Goal: Information Seeking & Learning: Learn about a topic

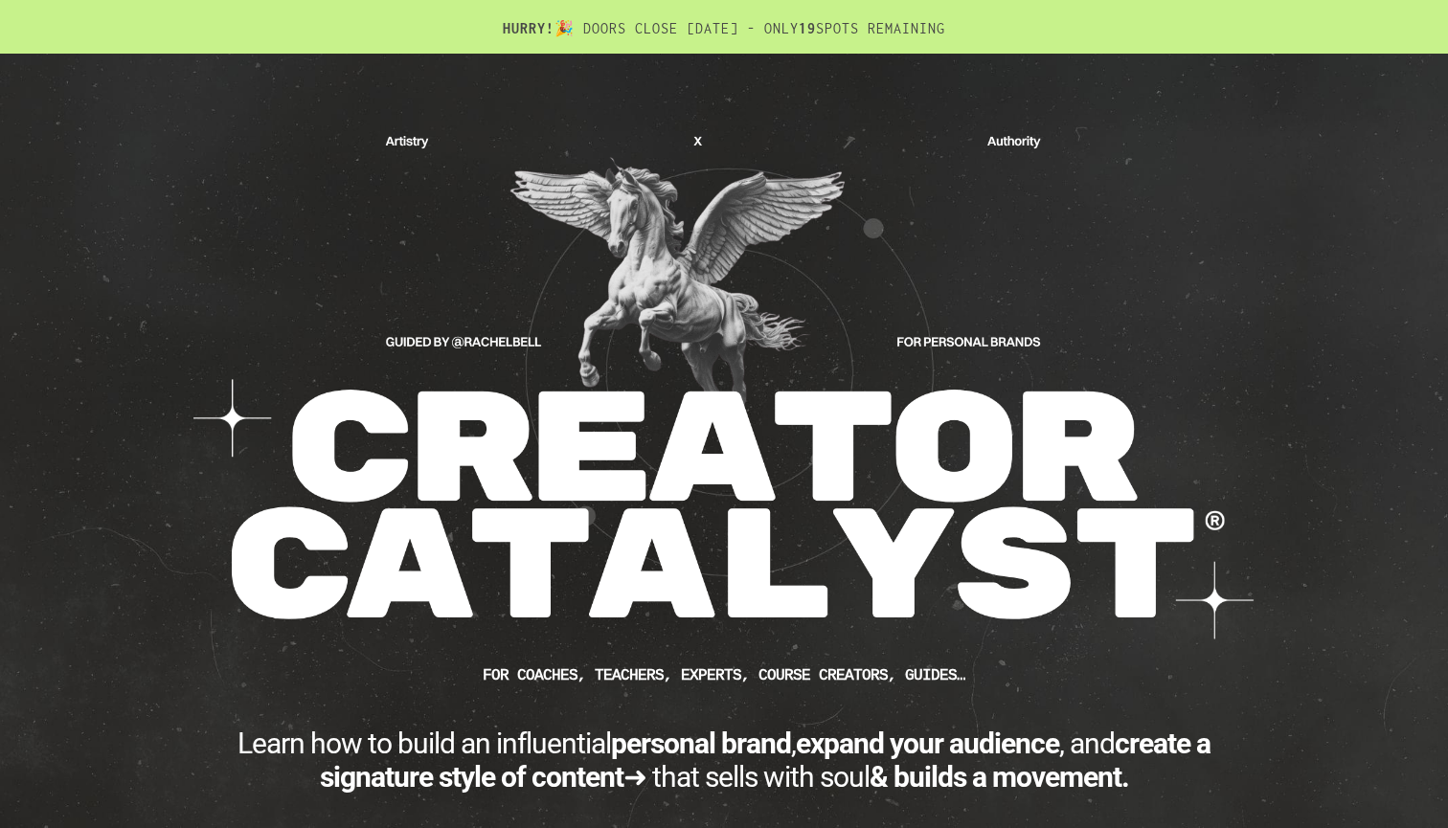
click at [712, 132] on div "CUSTOM JAVASCRIPT / HTML FOR Coaches, teachers, experts, course creators, guide…" at bounding box center [724, 535] width 1082 height 810
drag, startPoint x: 758, startPoint y: 70, endPoint x: 976, endPoint y: 7, distance: 226.4
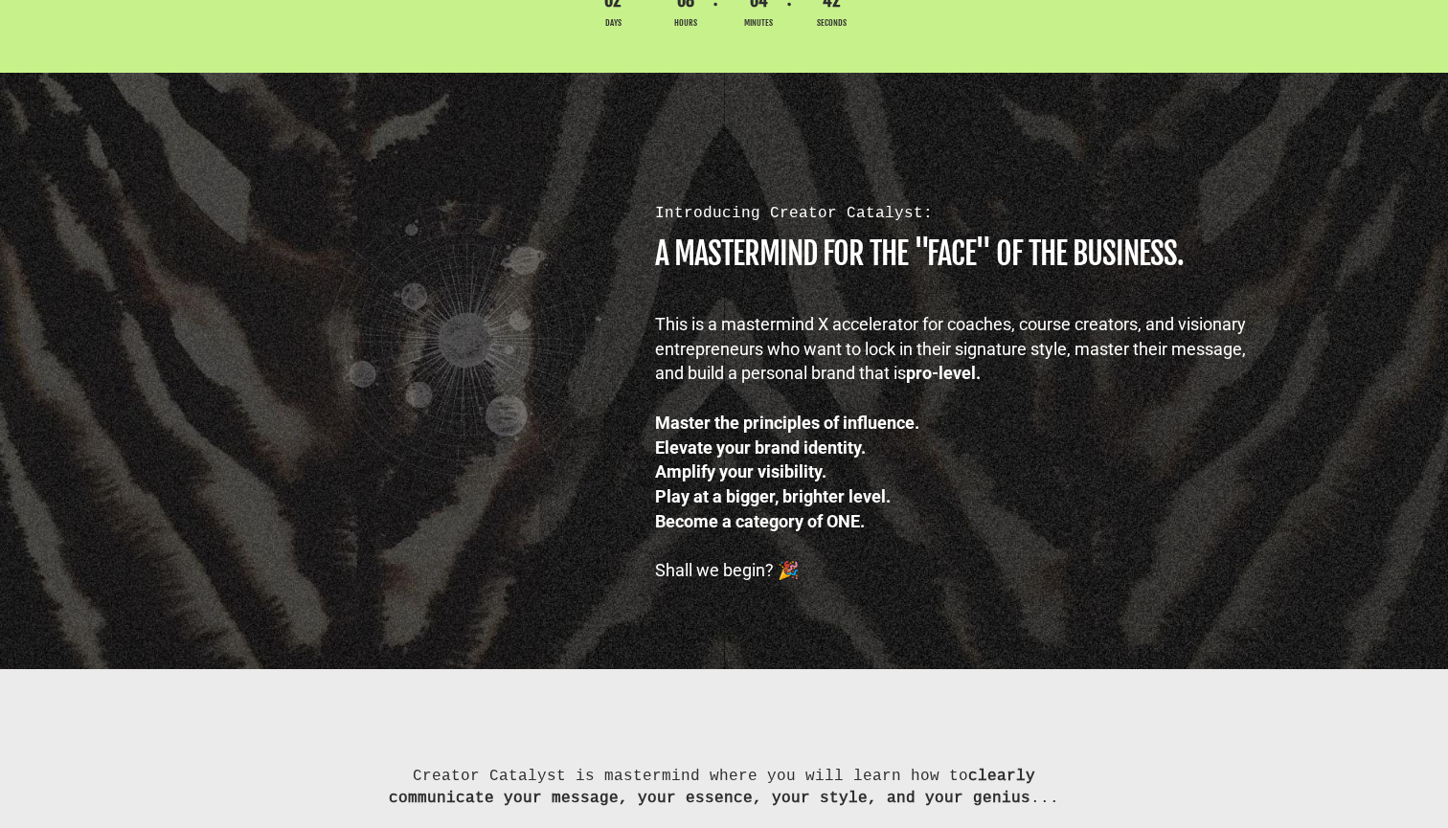
scroll to position [1137, 0]
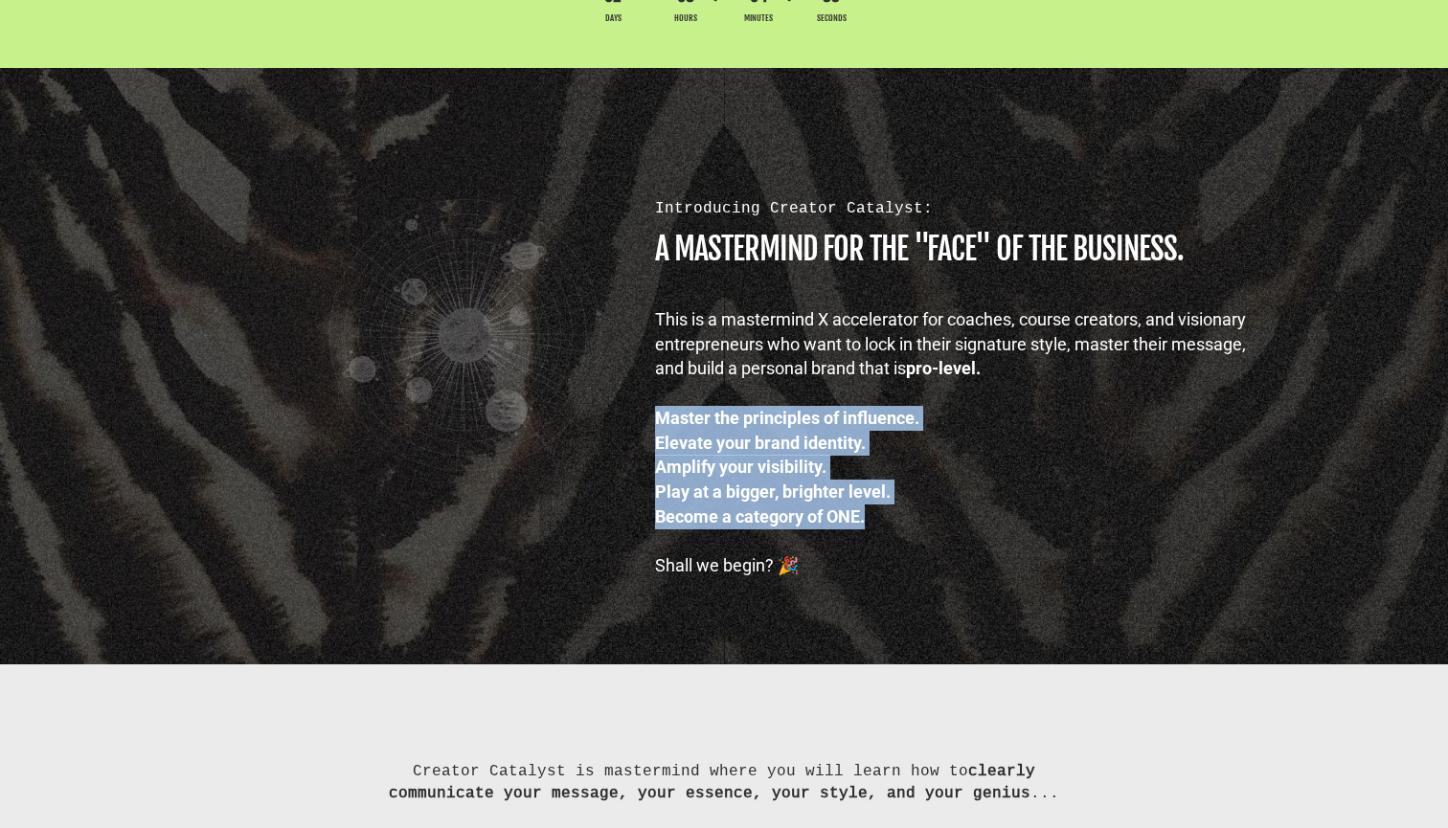
drag, startPoint x: 657, startPoint y: 418, endPoint x: 882, endPoint y: 512, distance: 244.2
click at [882, 512] on div "This is a mastermind X accelerator for coaches, course creators, and visionary …" at bounding box center [958, 442] width 606 height 271
copy div "Master the principles of influence. Elevate your brand identity. Amplify your v…"
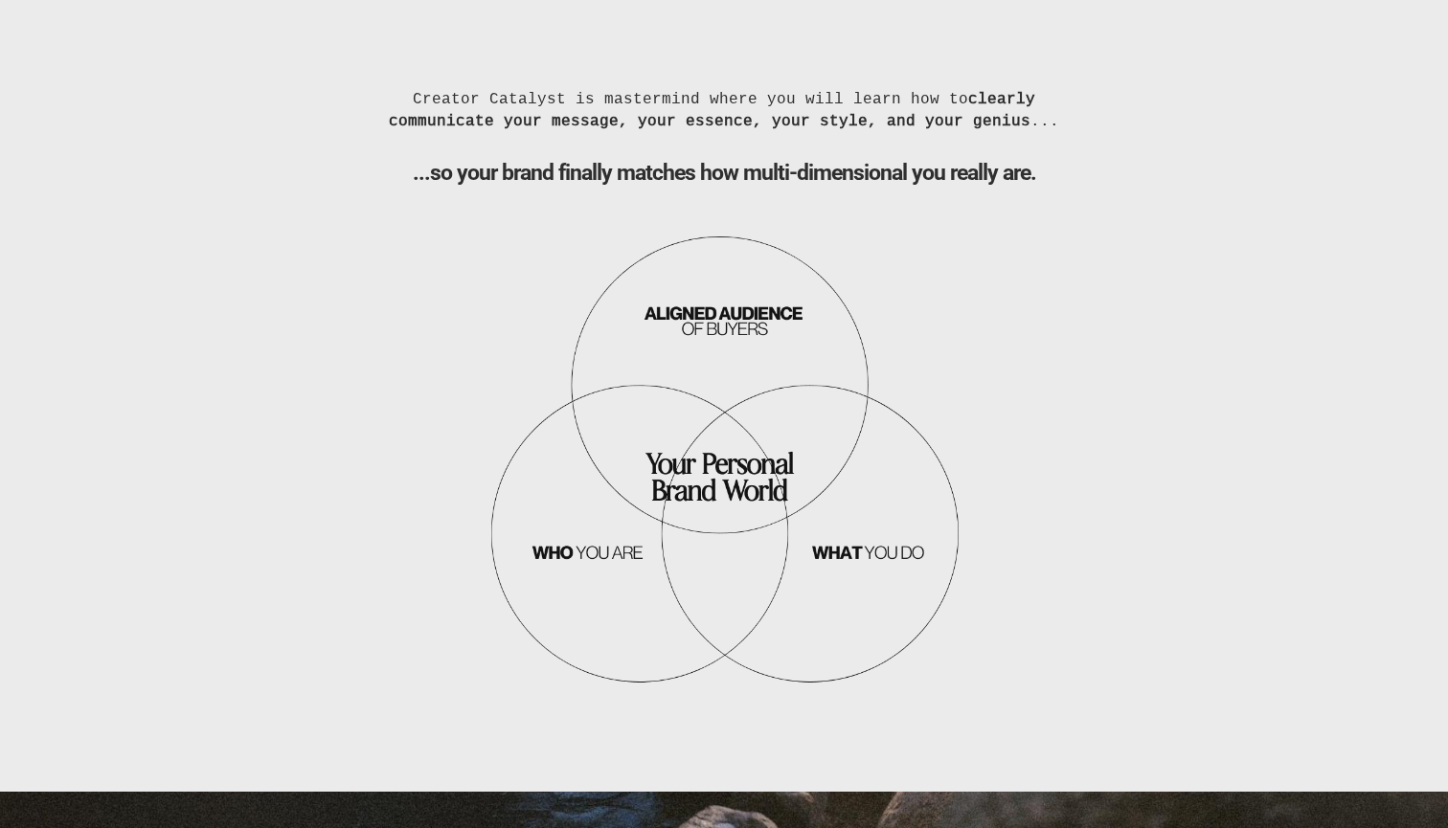
scroll to position [1811, 0]
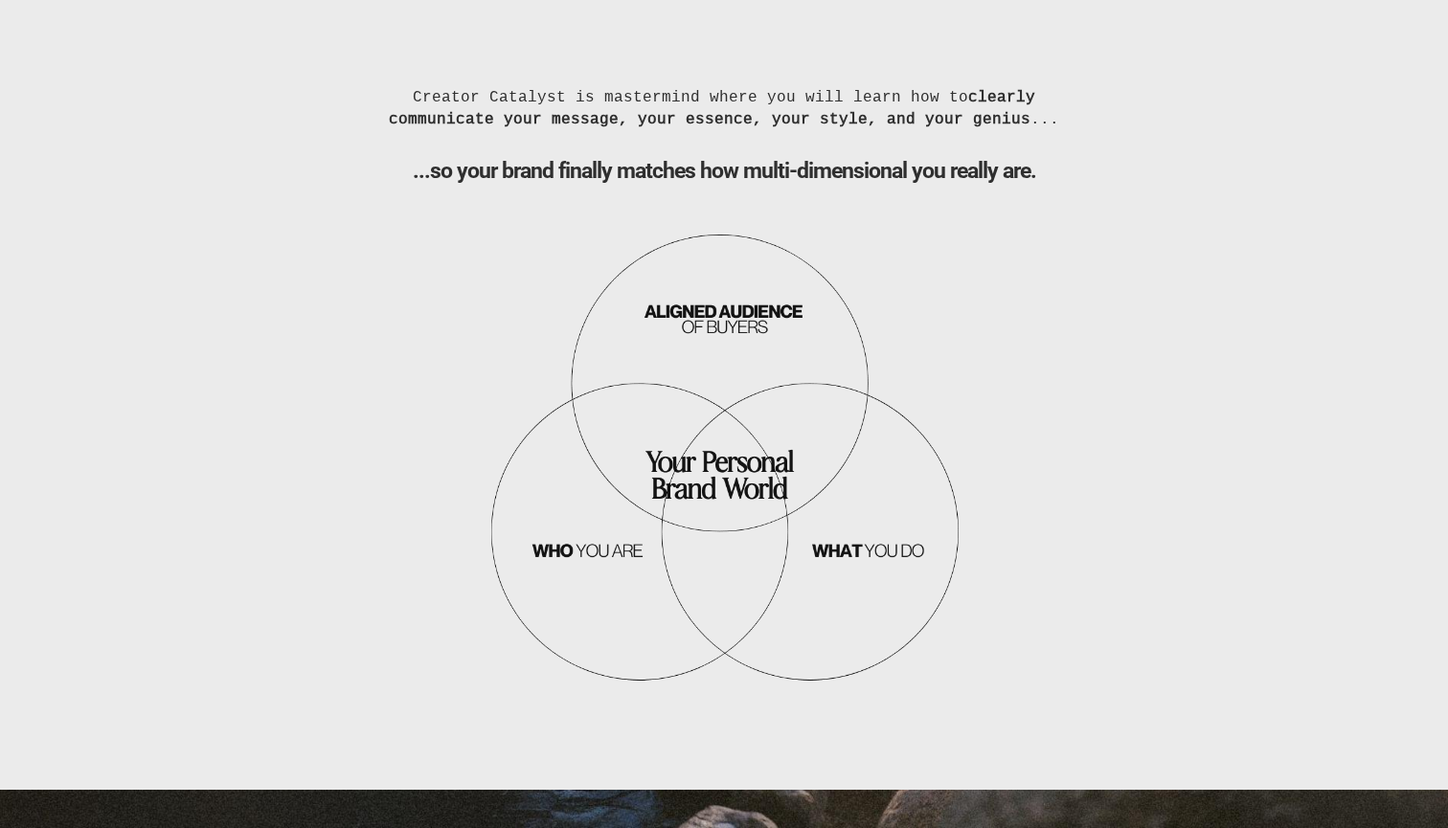
click at [638, 321] on img at bounding box center [724, 460] width 479 height 467
click at [638, 322] on img at bounding box center [724, 460] width 479 height 467
copy div "Master the principles of influence. Elevate your brand identity. Amplify your v…"
click at [349, 5] on div "Creator Catalyst is mastermind where you will learn how to clearly communicate …" at bounding box center [724, 390] width 1448 height 800
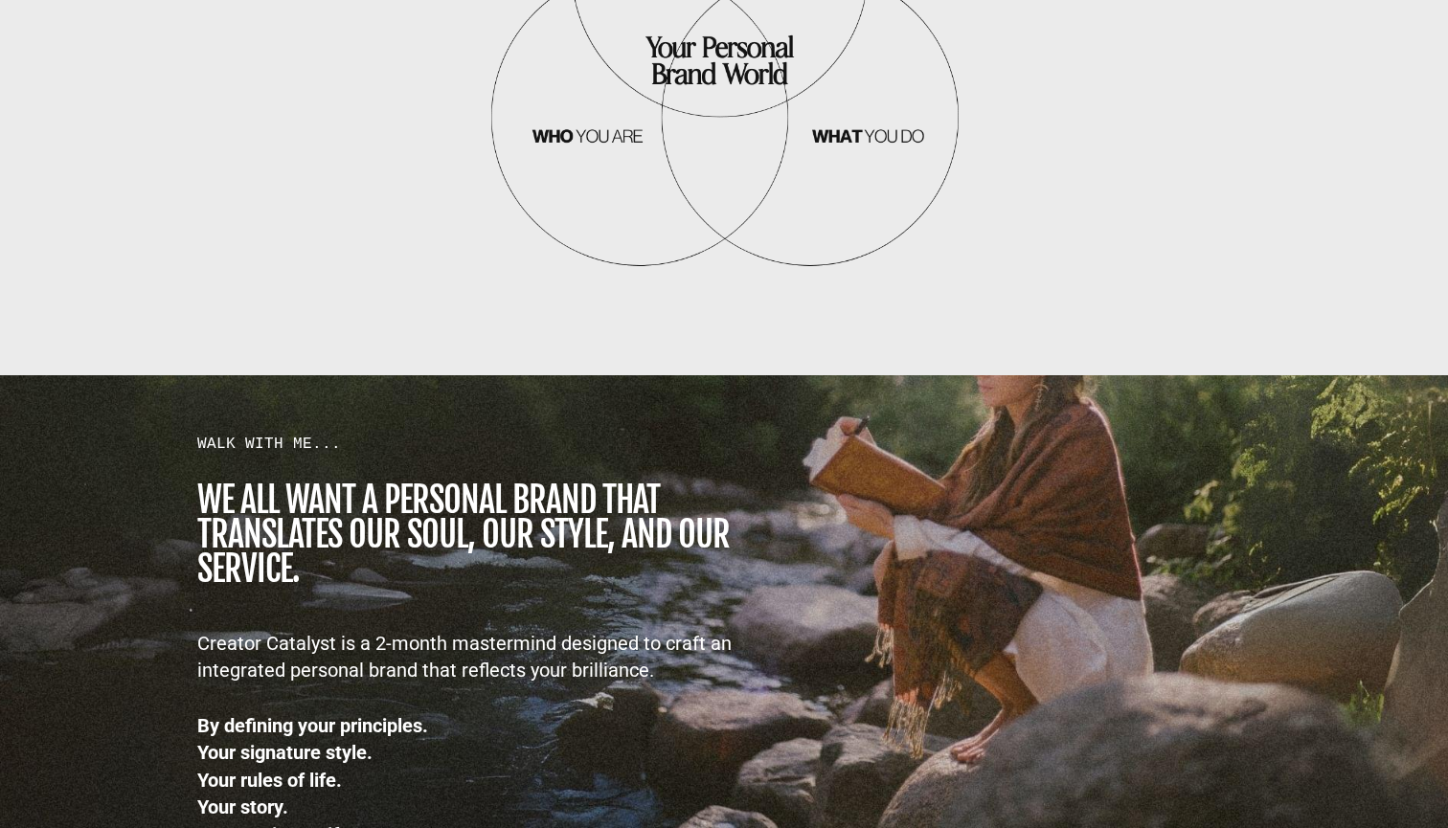
scroll to position [2362, 0]
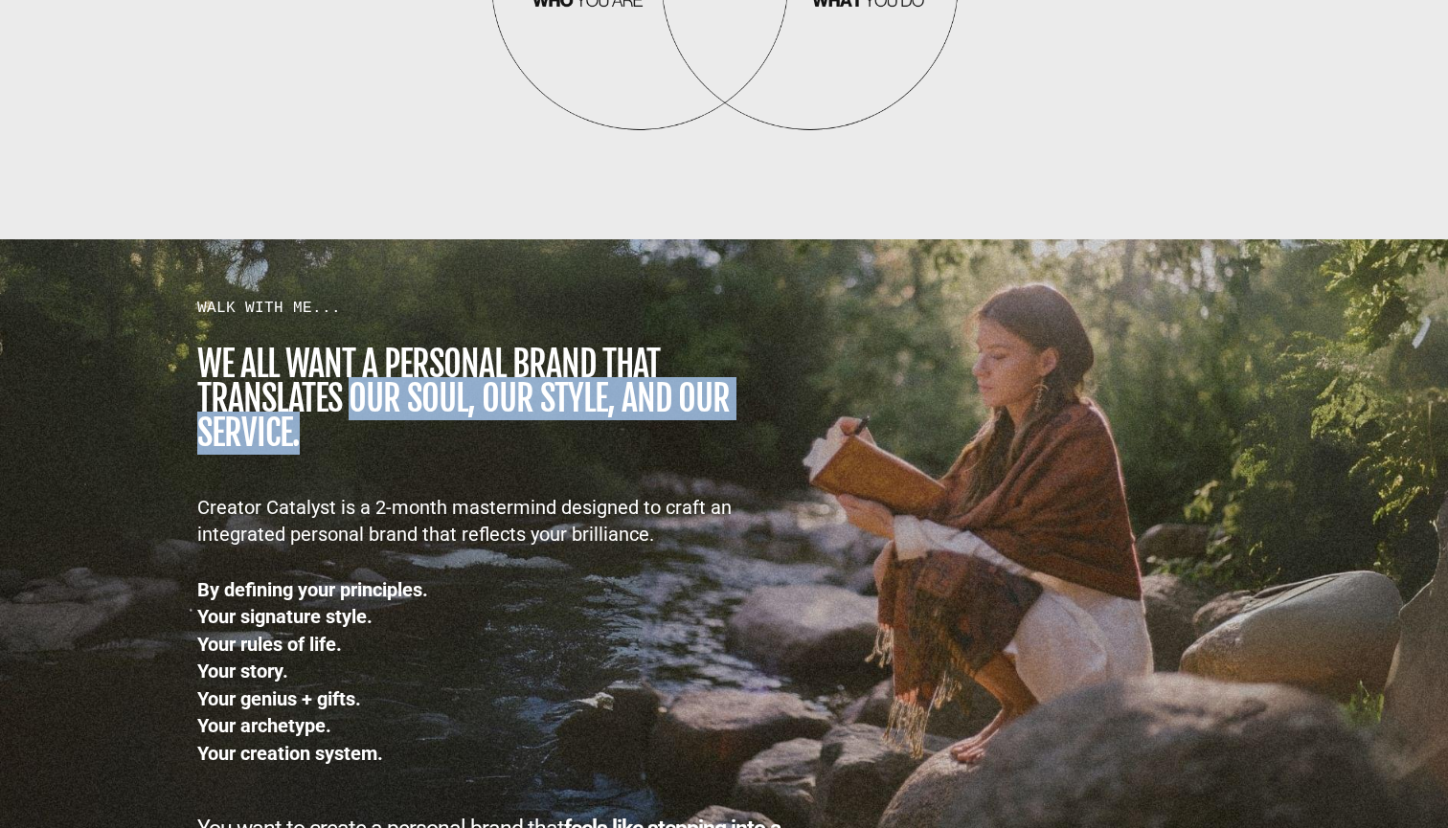
drag, startPoint x: 353, startPoint y: 394, endPoint x: 538, endPoint y: 426, distance: 187.7
click at [538, 426] on h1 "we all want a personal brand that TRANSLATES our SOUL, OUR STYLE, AND OUR SERVI…" at bounding box center [494, 399] width 595 height 103
copy h1 "our SOUL, OUR STYLE, AND OUR SERVICE."
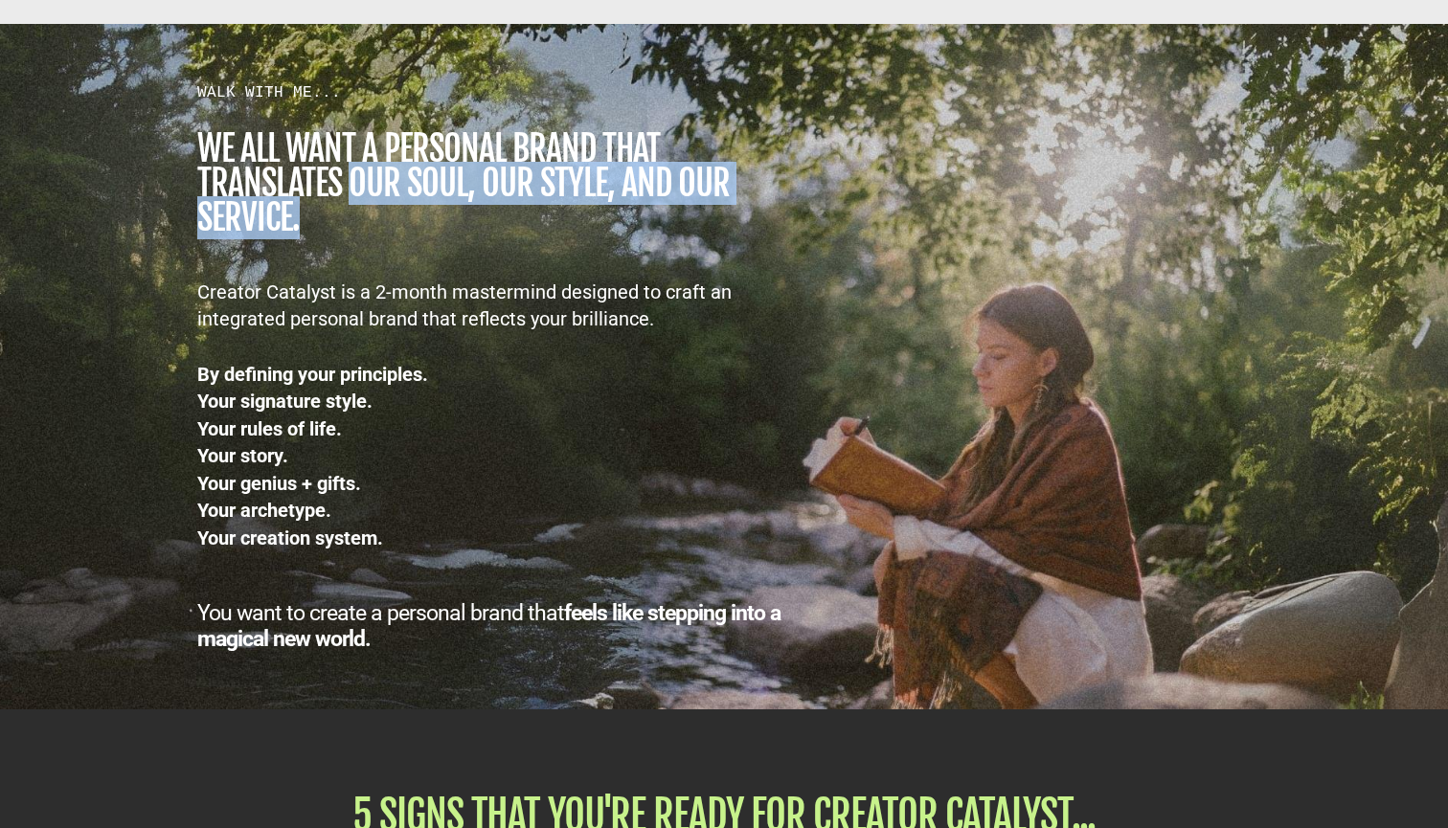
scroll to position [2579, 0]
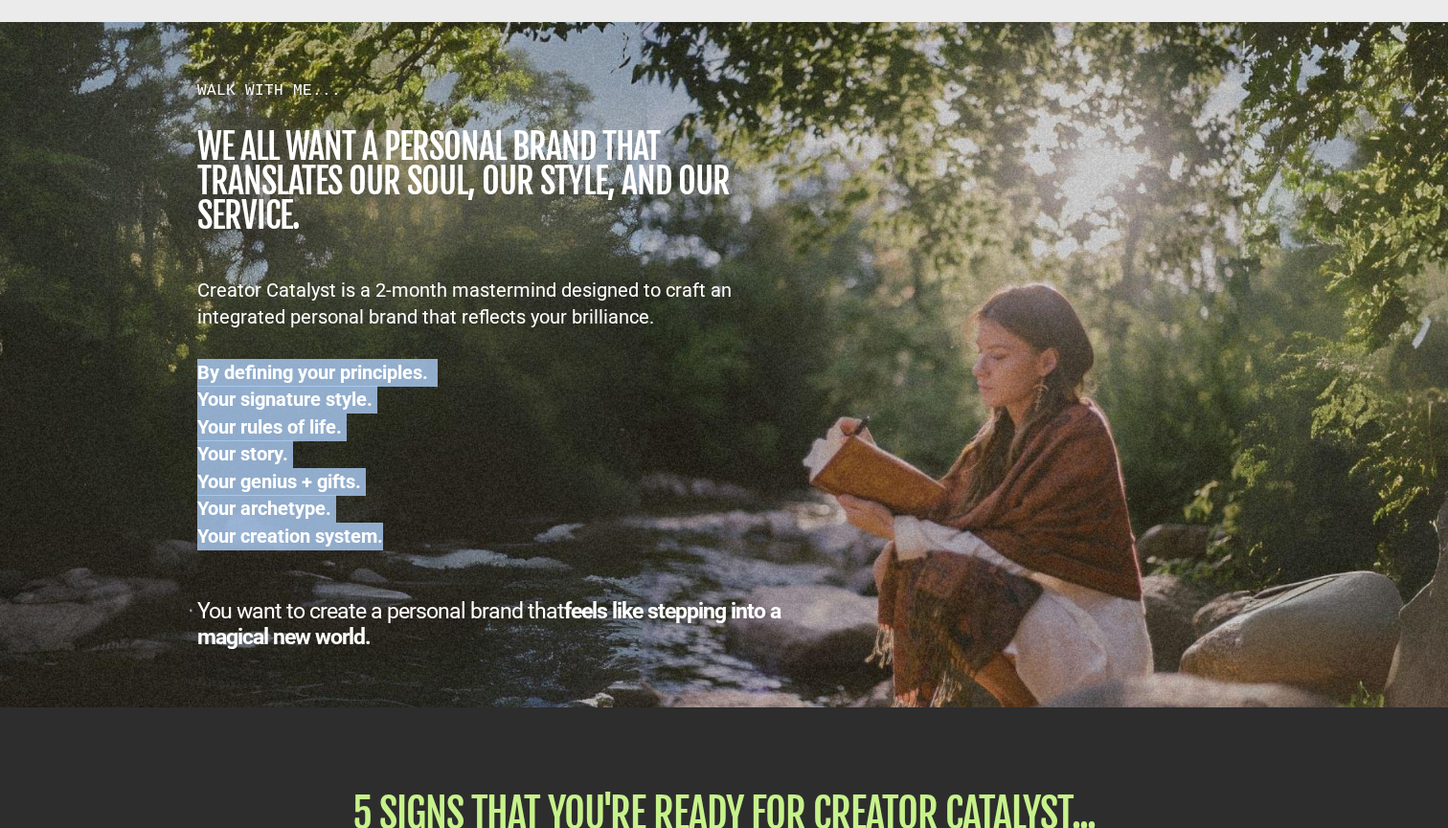
drag, startPoint x: 198, startPoint y: 369, endPoint x: 393, endPoint y: 516, distance: 244.0
click at [394, 516] on div "By defining your principles. Your signature style. Your rules of life. Your sto…" at bounding box center [494, 440] width 595 height 219
copy div "By defining your principles. Your signature style. Your rules of life. Your sto…"
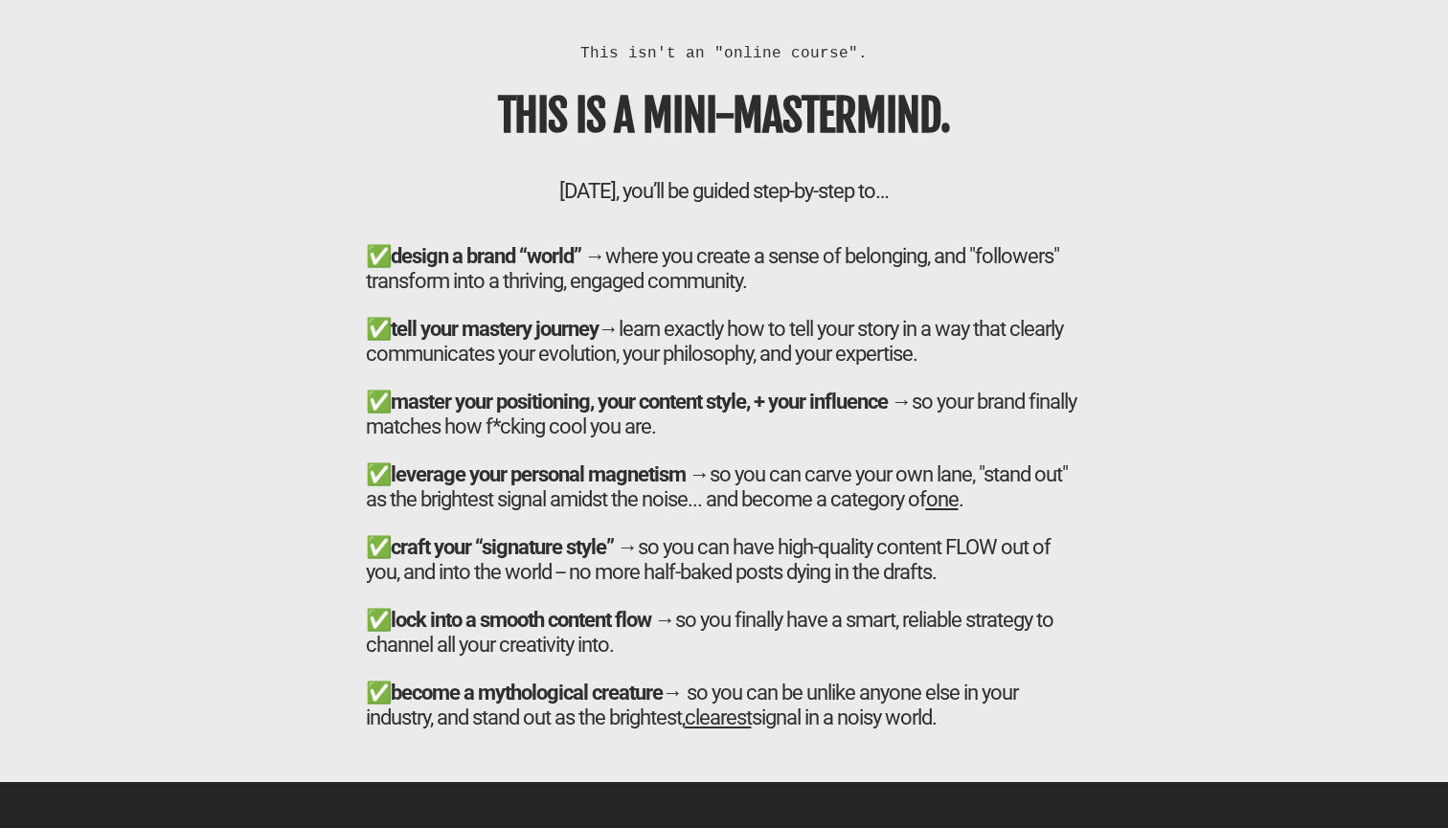
scroll to position [6602, 0]
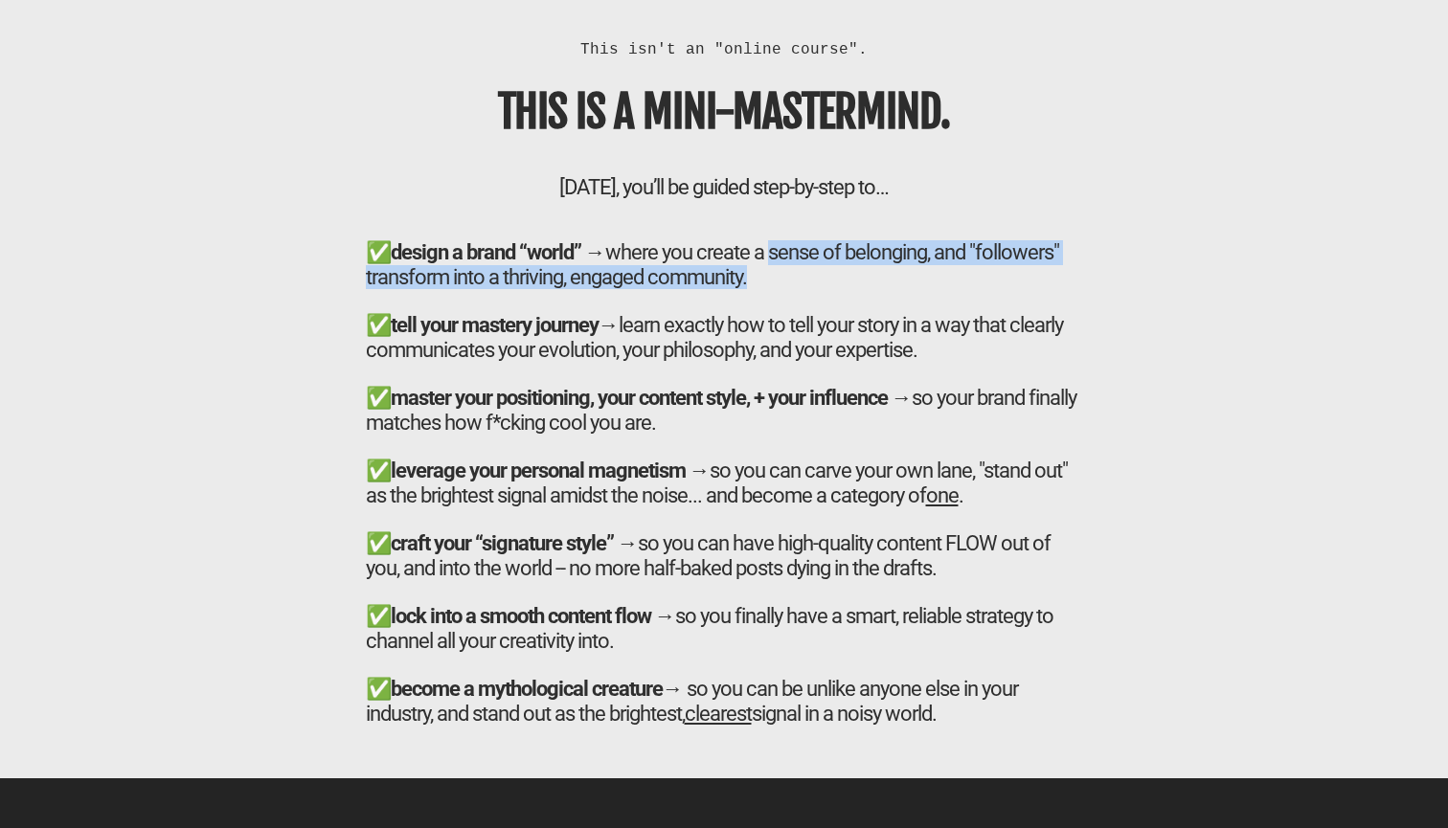
drag, startPoint x: 780, startPoint y: 215, endPoint x: 940, endPoint y: 240, distance: 162.8
click at [940, 240] on h2 "✅ design a brand “world” → where you create a sense of belonging, and "follower…" at bounding box center [724, 494] width 717 height 509
copy h2 "sense of belonging, and "followers" transform into a thriving, engaged communit…"
click at [841, 242] on h2 "✅ design a brand “world” → where you create a sense of belonging, and "follower…" at bounding box center [724, 494] width 717 height 509
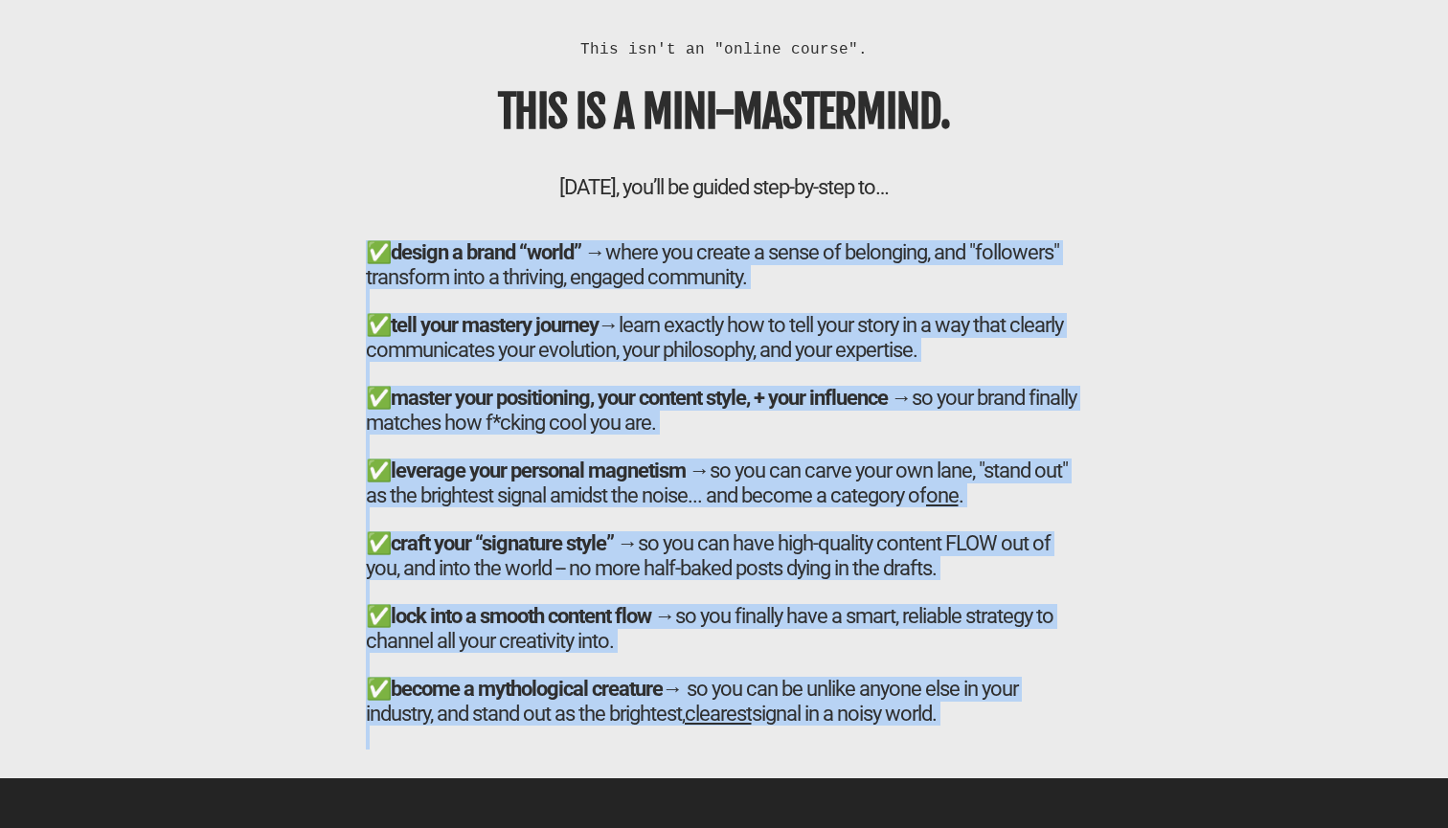
drag, startPoint x: 367, startPoint y: 212, endPoint x: 963, endPoint y: 711, distance: 777.8
click at [963, 711] on h2 "✅ design a brand “world” → where you create a sense of belonging, and "follower…" at bounding box center [724, 494] width 717 height 509
copy h2 "✅ loremi d sitam “conse” → adipi eli seddoe t incid ut laboreetd, mag "aliquaen…"
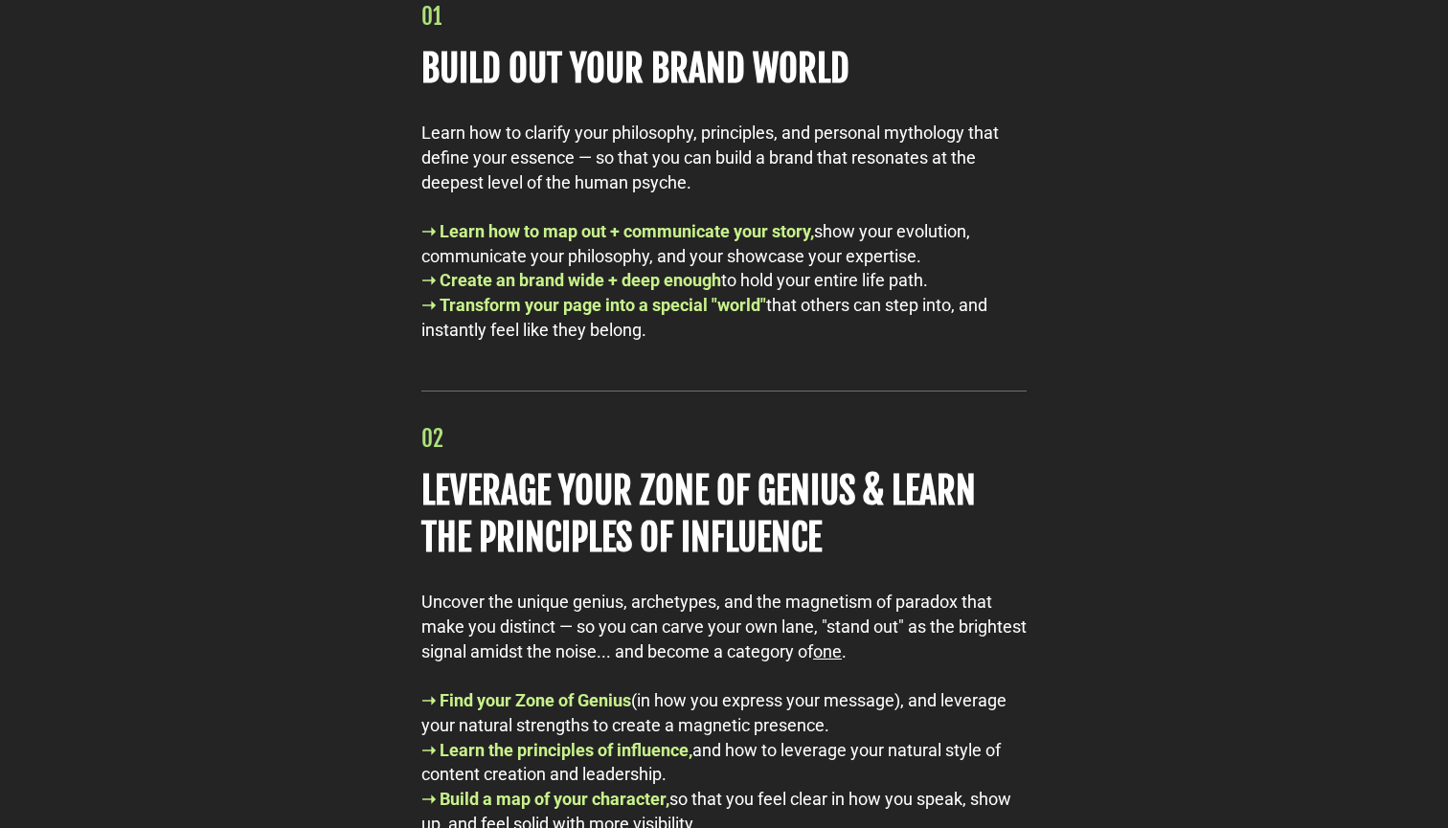
scroll to position [8604, 0]
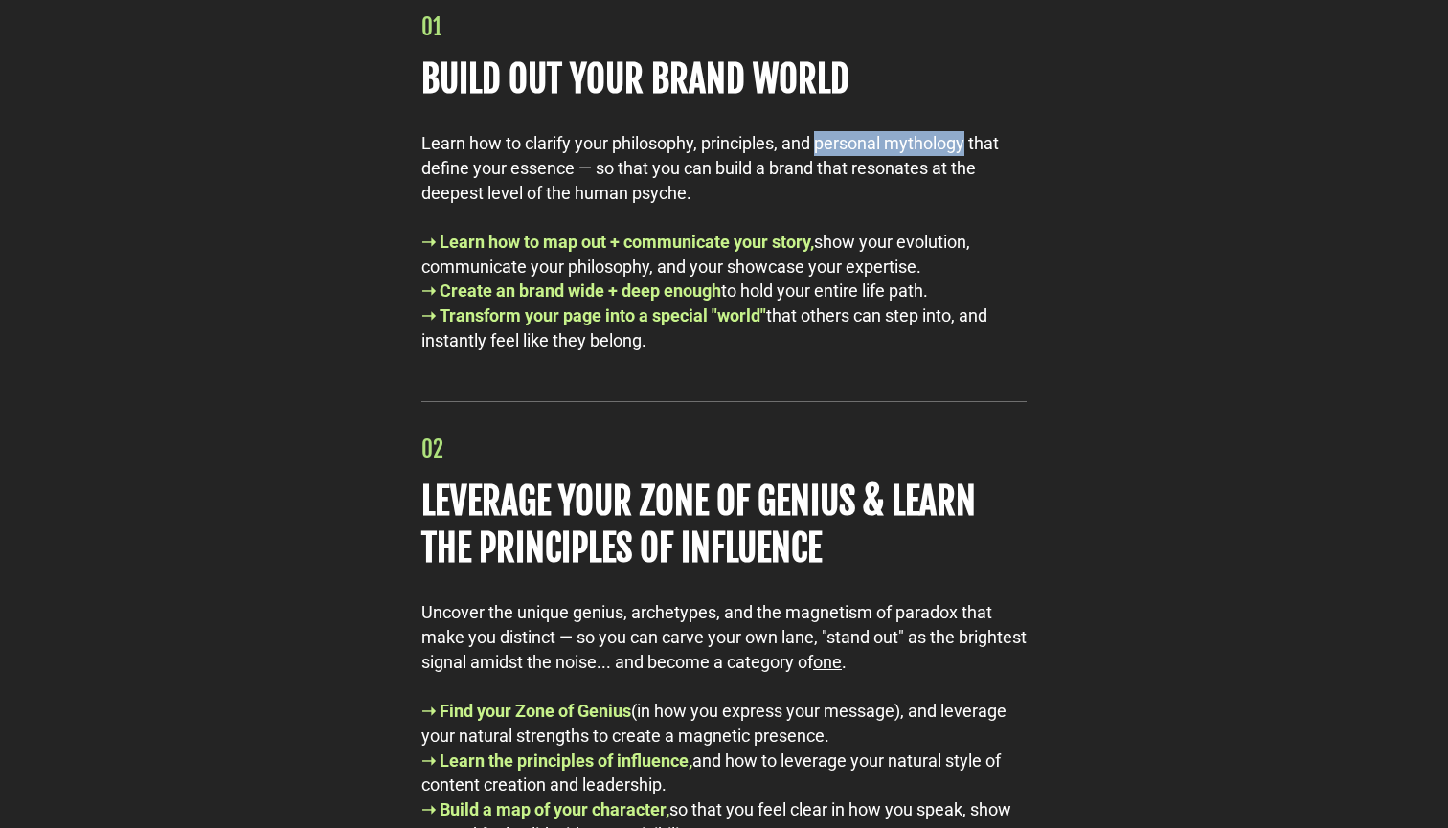
drag, startPoint x: 820, startPoint y: 131, endPoint x: 969, endPoint y: 129, distance: 149.4
click at [969, 131] on div "Learn how to clarify your philosophy, principles, and personal mythology that d…" at bounding box center [723, 241] width 605 height 221
copy div "personal mythology"
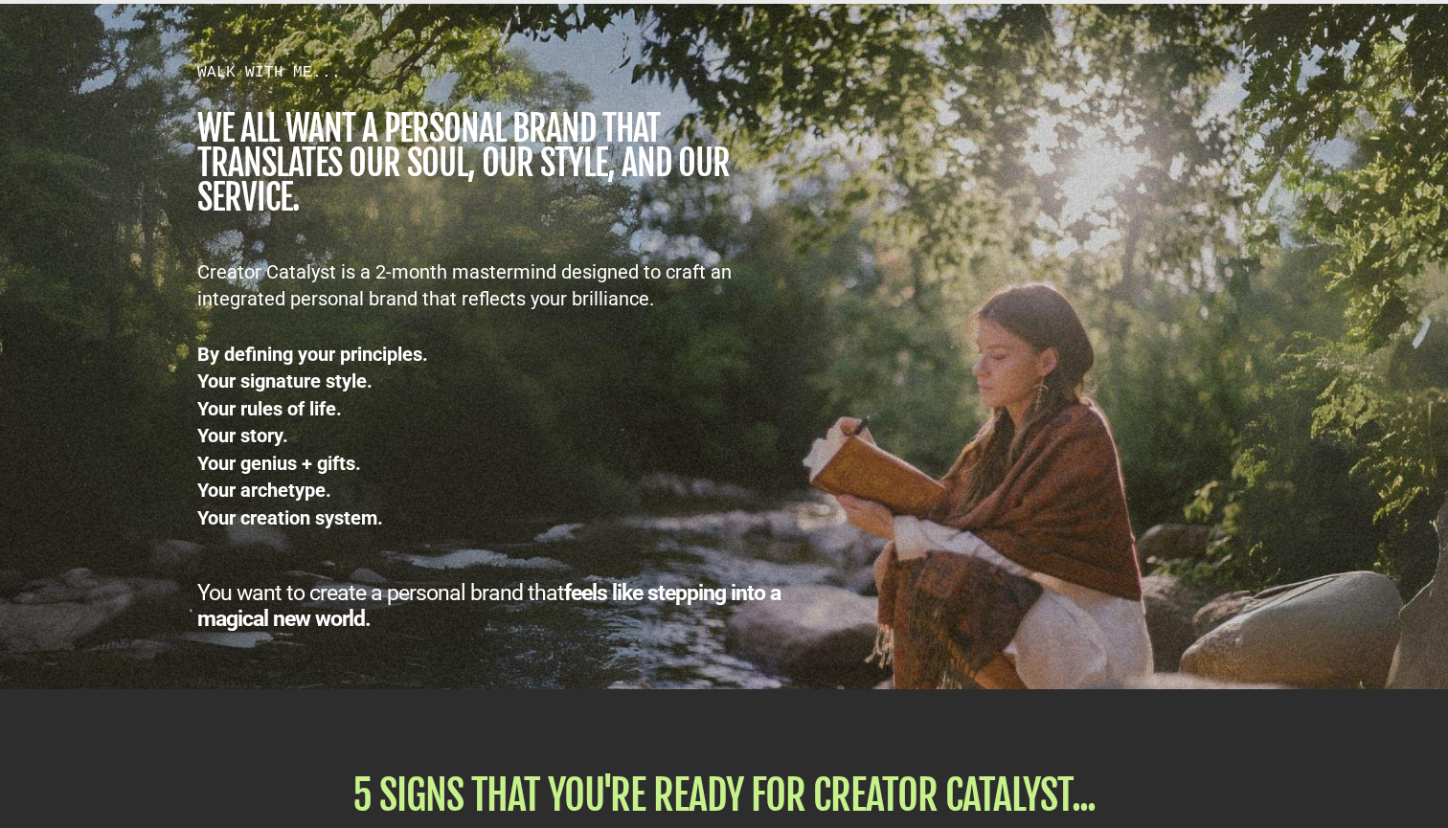
scroll to position [2616, 0]
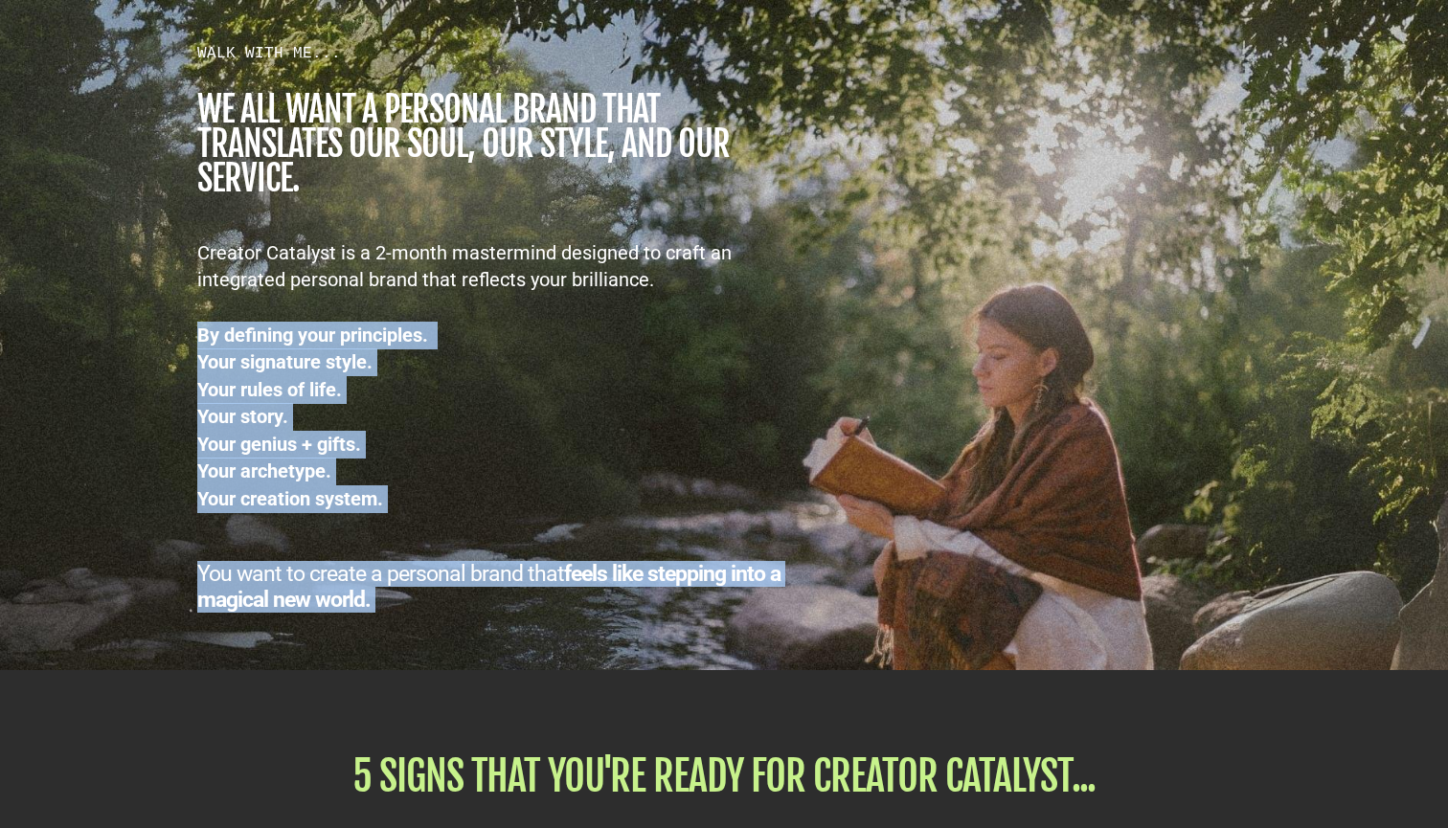
drag, startPoint x: 197, startPoint y: 330, endPoint x: 503, endPoint y: 607, distance: 412.2
click at [503, 607] on div "WALK WITH ME... we all want a personal brand that TRANSLATES our SOUL, OUR STYL…" at bounding box center [724, 327] width 1120 height 646
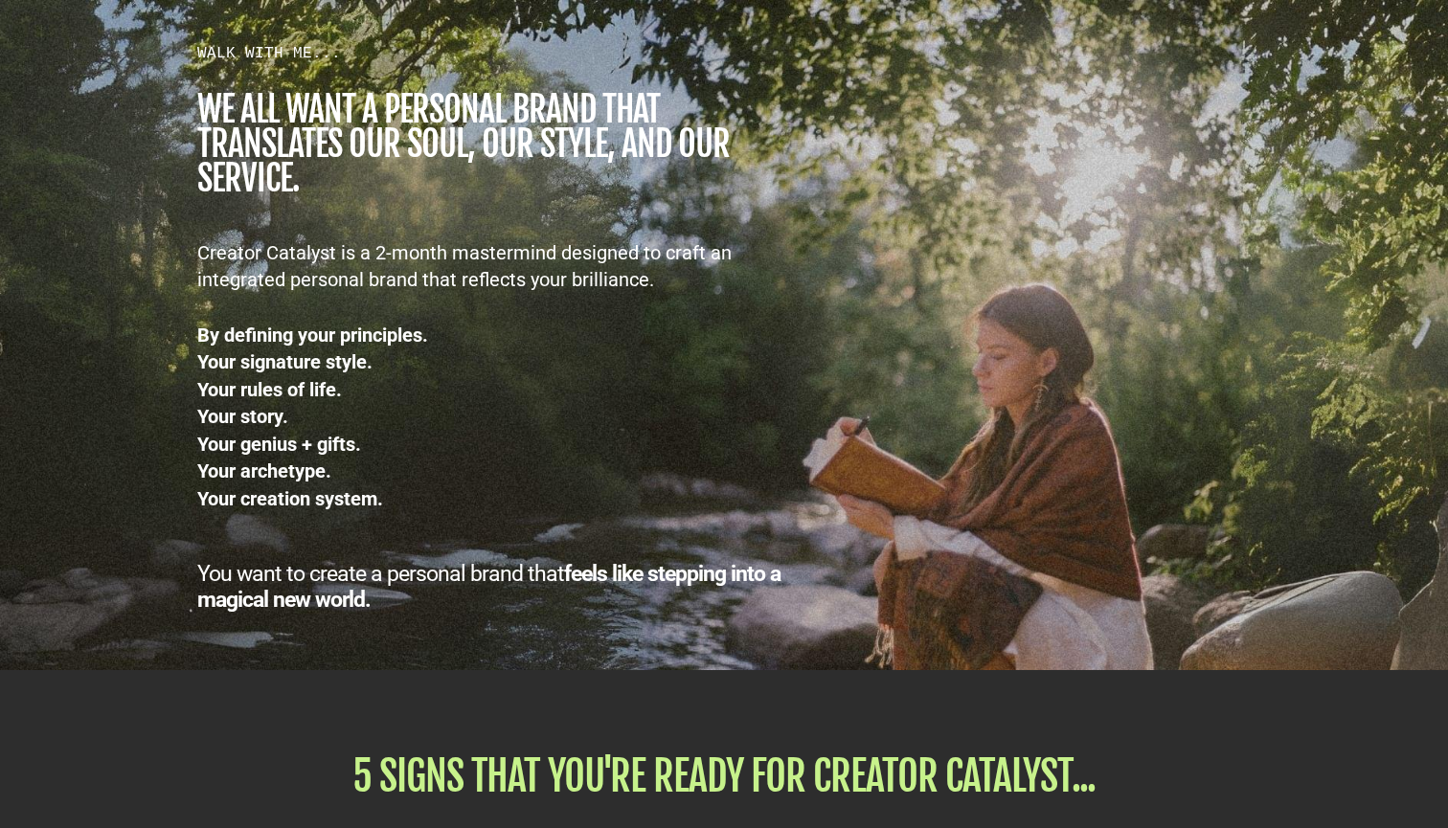
click at [982, 292] on div "WALK WITH ME... we all want a personal brand that TRANSLATES our SOUL, OUR STYL…" at bounding box center [724, 327] width 1120 height 646
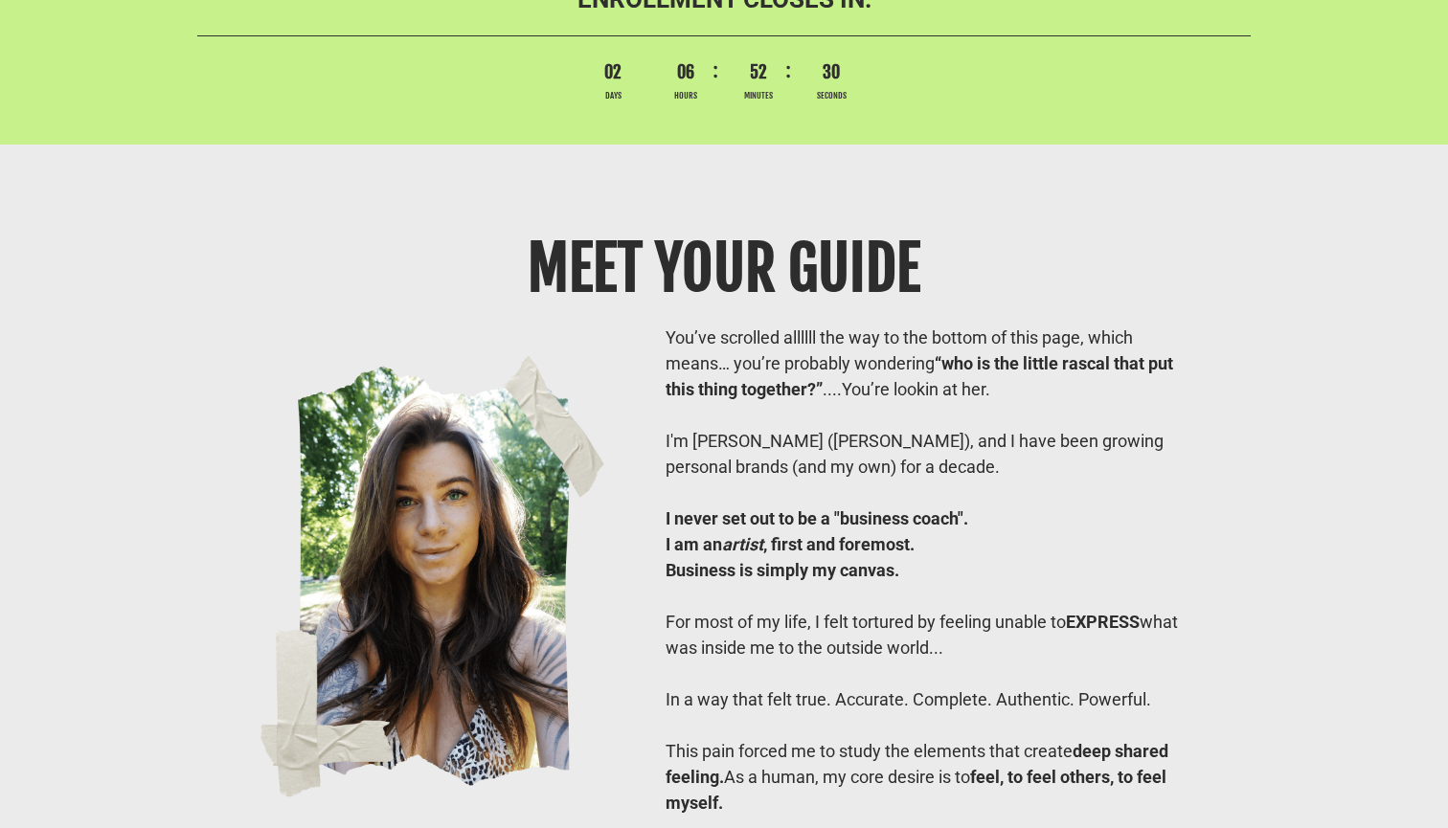
scroll to position [14204, 0]
